Goal: Information Seeking & Learning: Learn about a topic

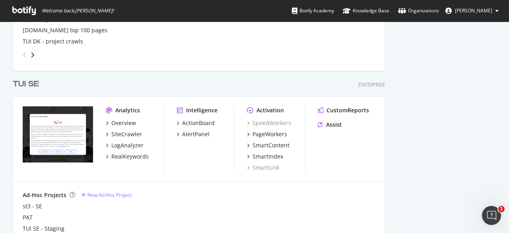
scroll to position [1015, 0]
click at [135, 132] on div "SiteCrawler" at bounding box center [126, 134] width 31 height 8
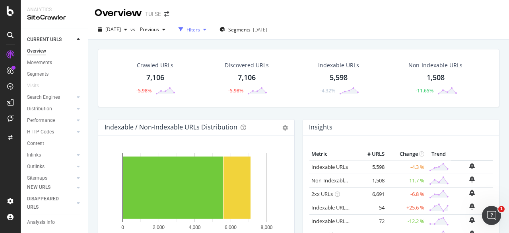
click at [200, 28] on div "Filters" at bounding box center [193, 29] width 14 height 7
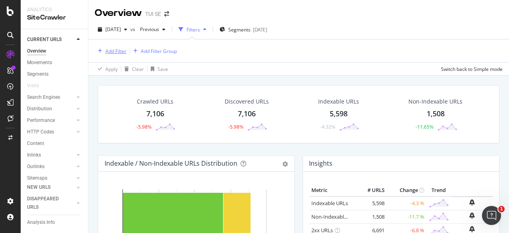
click at [125, 50] on div "Add Filter" at bounding box center [115, 51] width 21 height 7
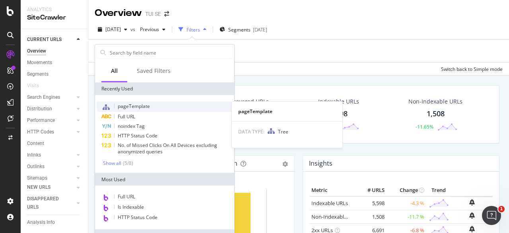
click at [142, 103] on span "pageTemplate" at bounding box center [134, 106] width 32 height 7
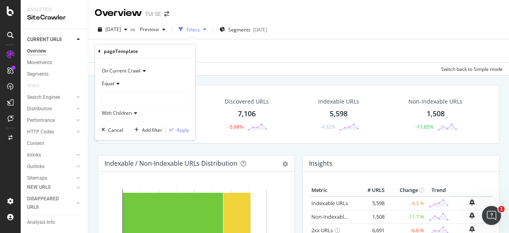
click at [127, 92] on div at bounding box center [145, 98] width 87 height 13
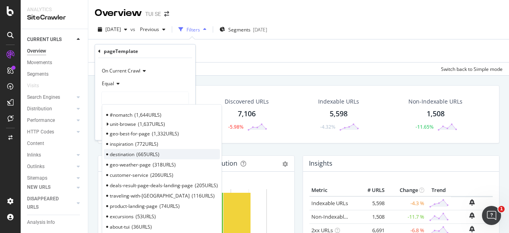
click at [136, 151] on div "destination 665 URLS" at bounding box center [162, 154] width 116 height 10
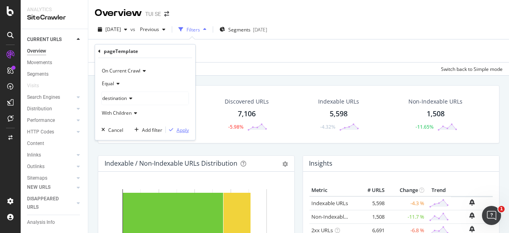
click at [177, 131] on div "Apply" at bounding box center [182, 129] width 12 height 7
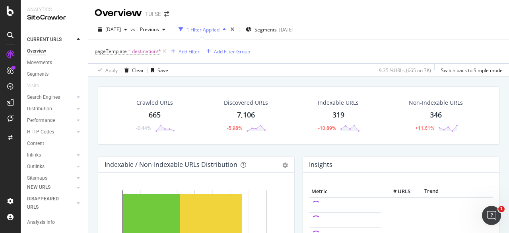
click at [160, 112] on div "665" at bounding box center [155, 115] width 12 height 10
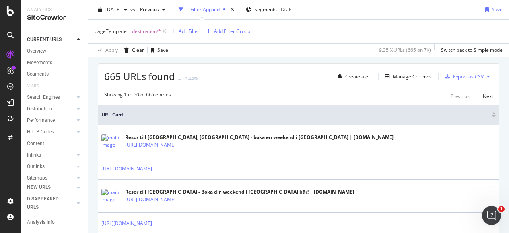
scroll to position [136, 0]
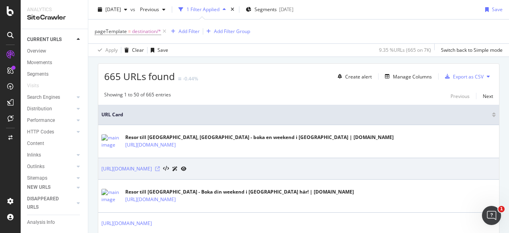
click at [160, 168] on icon at bounding box center [157, 168] width 5 height 5
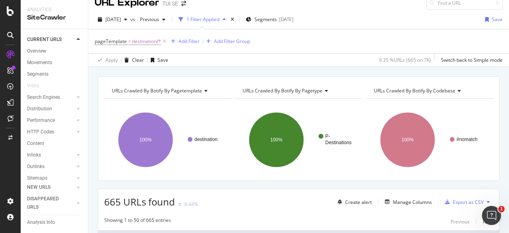
scroll to position [0, 0]
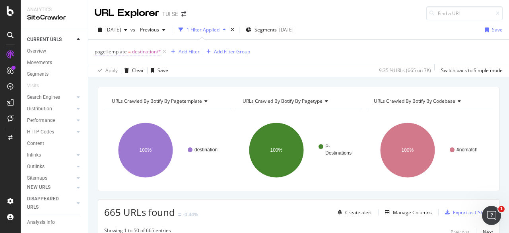
click at [124, 54] on span "pageTemplate" at bounding box center [111, 51] width 32 height 7
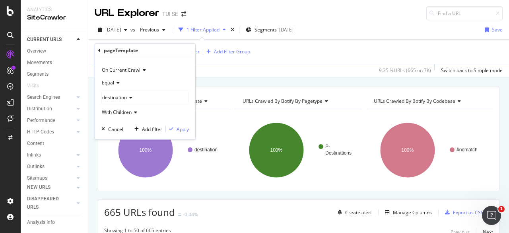
click at [131, 96] on icon at bounding box center [130, 97] width 6 height 5
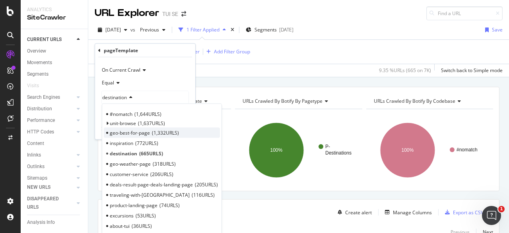
click at [125, 132] on span "geo-best-for-page" at bounding box center [130, 132] width 40 height 7
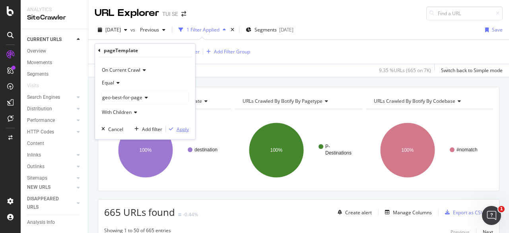
click at [181, 128] on div "Apply" at bounding box center [182, 128] width 12 height 7
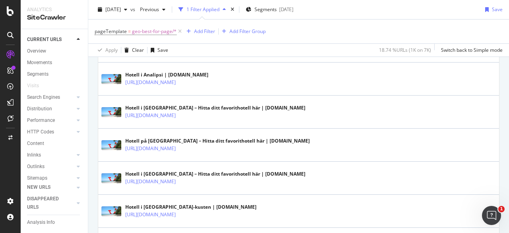
scroll to position [1715, 0]
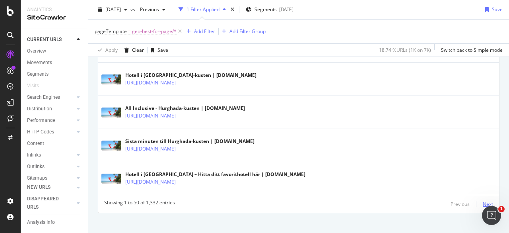
click at [483, 200] on div "Next" at bounding box center [488, 203] width 10 height 7
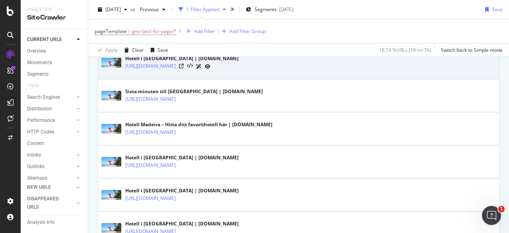
scroll to position [1500, 0]
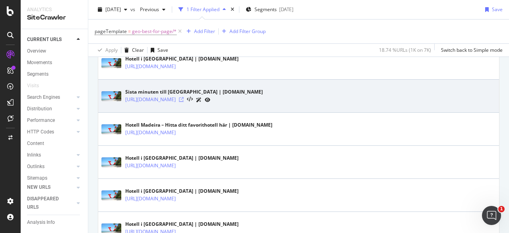
click at [184, 97] on icon at bounding box center [181, 99] width 5 height 5
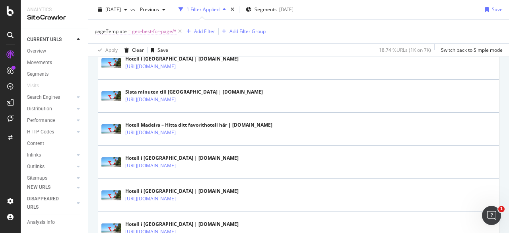
click at [146, 31] on span "geo-best-for-page/*" at bounding box center [154, 31] width 45 height 11
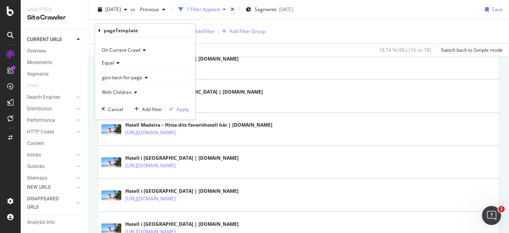
click at [123, 74] on span "geo-best-for-page" at bounding box center [122, 77] width 40 height 7
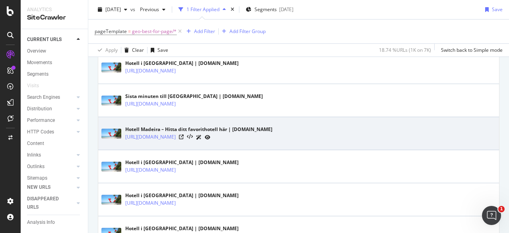
scroll to position [1487, 0]
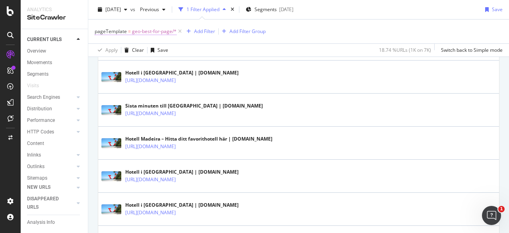
click at [149, 27] on span "geo-best-for-page/*" at bounding box center [154, 31] width 45 height 11
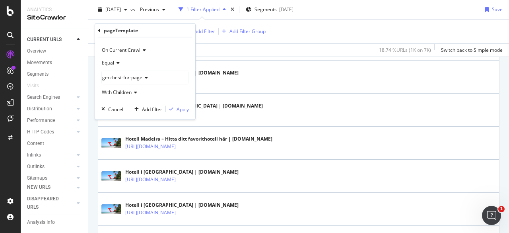
click at [141, 70] on div "Equal geo-best-for-page With Children" at bounding box center [144, 77] width 87 height 42
click at [140, 73] on div "geo-best-for-page" at bounding box center [145, 77] width 87 height 13
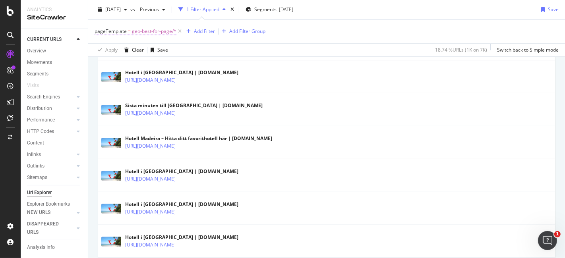
drag, startPoint x: 466, startPoint y: 1, endPoint x: 140, endPoint y: 30, distance: 326.8
click at [140, 30] on span "geo-best-for-page/*" at bounding box center [154, 31] width 45 height 11
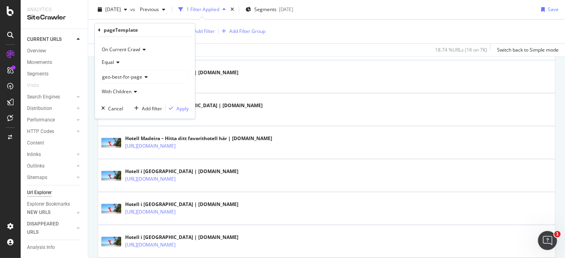
click at [124, 81] on div "geo-best-for-page" at bounding box center [145, 77] width 87 height 13
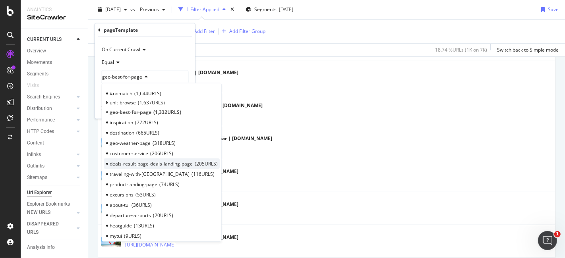
click at [150, 166] on span "deals-result-page-deals-landing-page" at bounding box center [151, 163] width 83 height 7
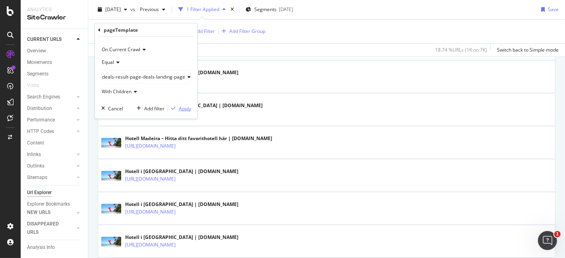
click at [187, 111] on div "Apply" at bounding box center [185, 108] width 12 height 7
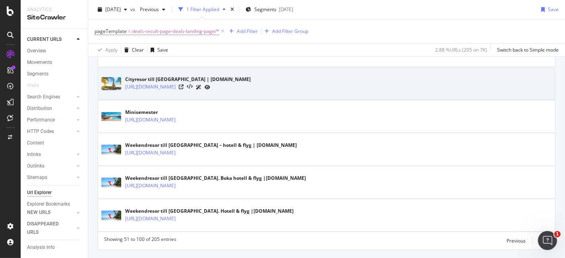
scroll to position [1654, 0]
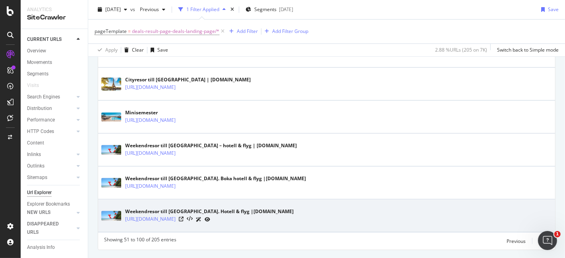
click at [210, 215] on div at bounding box center [194, 219] width 31 height 8
click at [184, 217] on icon at bounding box center [181, 219] width 5 height 5
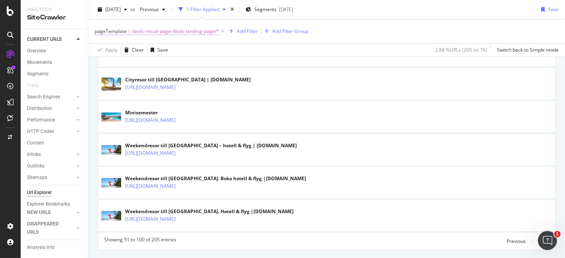
click at [171, 29] on span "deals-result-page-deals-landing-page/*" at bounding box center [175, 31] width 87 height 11
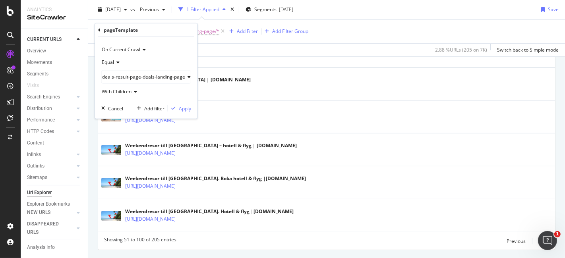
click at [123, 72] on div "deals-result-page-deals-landing-page" at bounding box center [146, 77] width 89 height 13
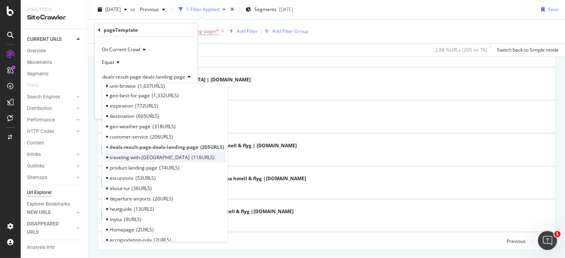
scroll to position [0, 0]
